Goal: Task Accomplishment & Management: Complete application form

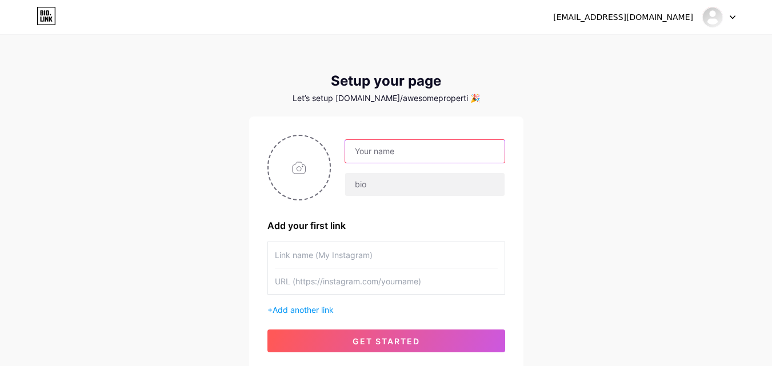
click at [378, 153] on input "text" at bounding box center [424, 151] width 159 height 23
type input "Awesome Properti"
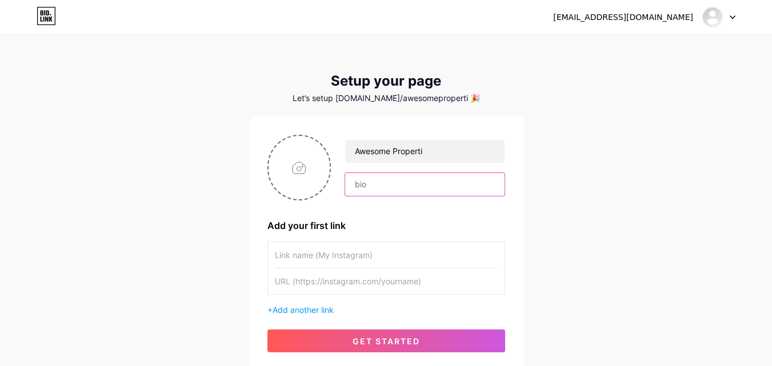
click at [393, 184] on input "text" at bounding box center [424, 184] width 159 height 23
type input "Y"
type input "C"
type input "K"
type input "Mau tanya-tanya dulu? Bisa Banget"
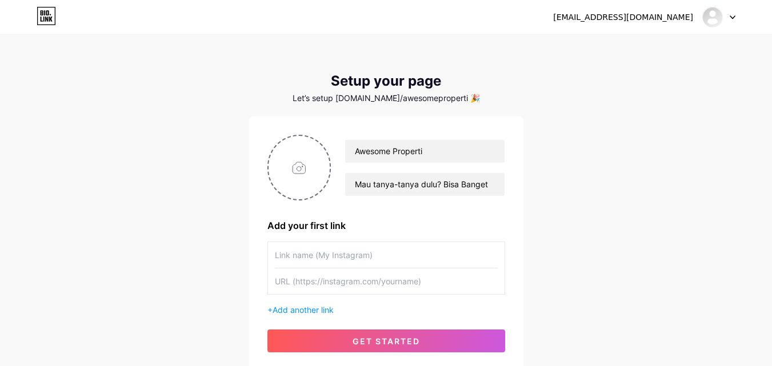
click at [301, 280] on input "text" at bounding box center [386, 282] width 223 height 26
paste input "[URL][DOMAIN_NAME]"
type input "[URL][DOMAIN_NAME]"
click at [306, 259] on input "text" at bounding box center [386, 255] width 223 height 26
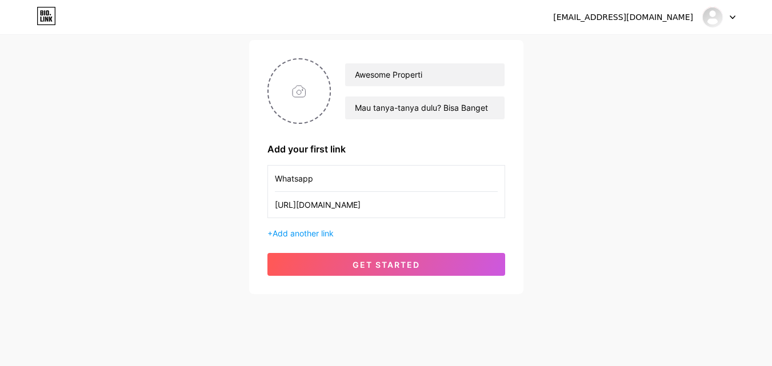
scroll to position [87, 0]
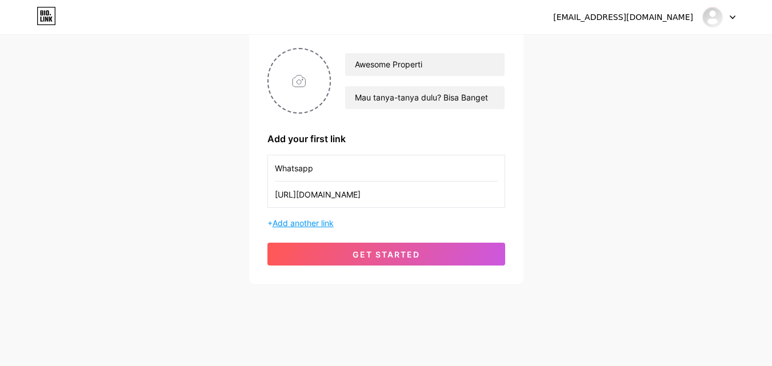
type input "Whatsapp"
click at [319, 226] on span "Add another link" at bounding box center [303, 223] width 61 height 10
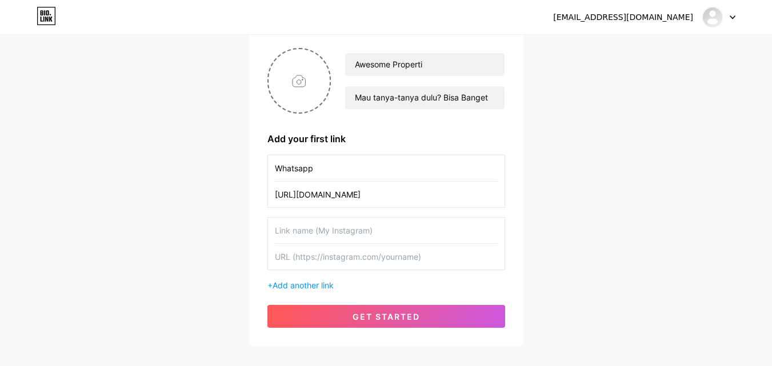
click at [311, 232] on input "text" at bounding box center [386, 231] width 223 height 26
type input "Facebook"
click at [311, 263] on input "text" at bounding box center [386, 257] width 223 height 26
